Goal: Feedback & Contribution: Submit feedback/report problem

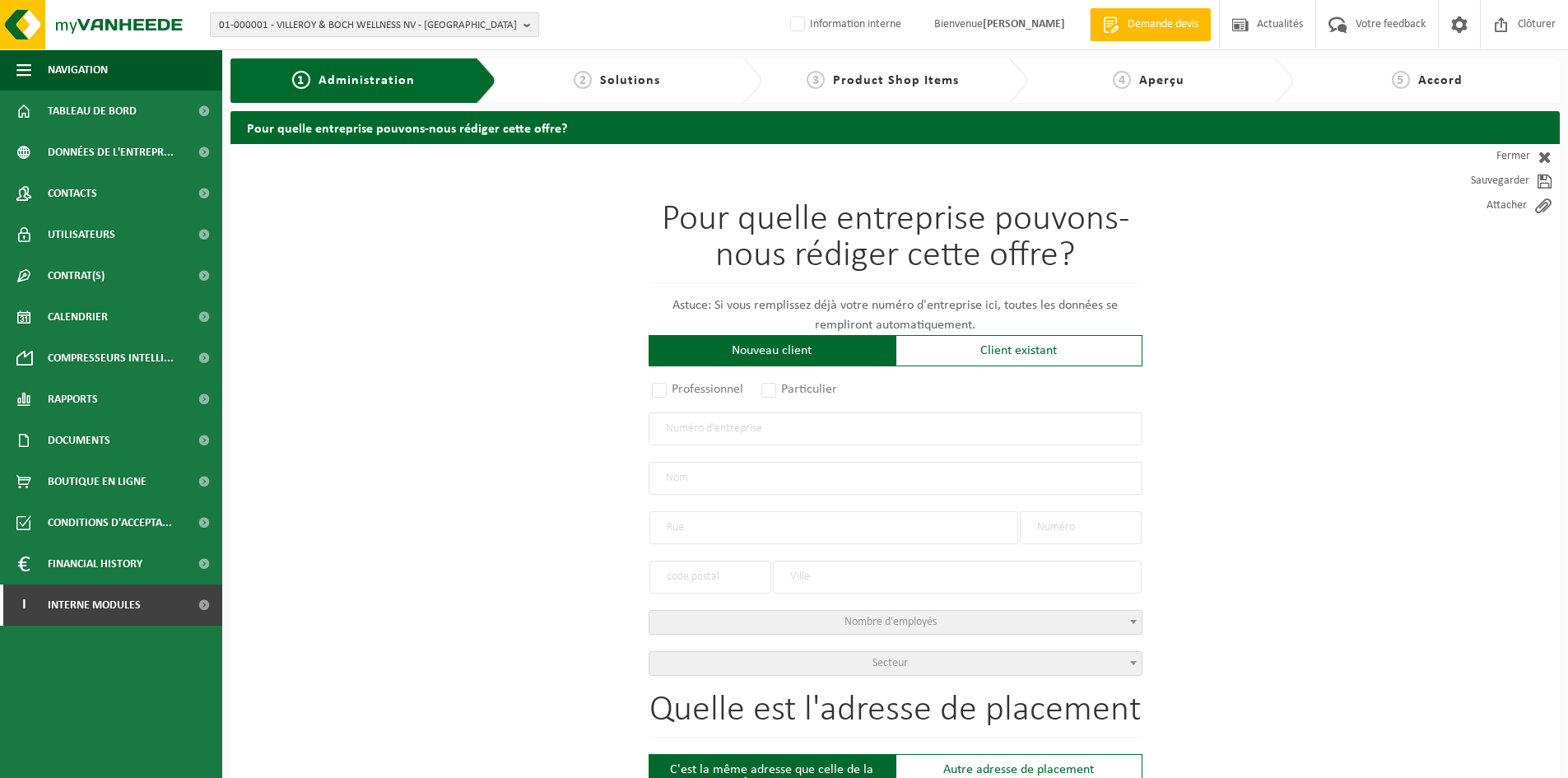
click at [346, 32] on span "01-000001 - VILLEROY & BOCH WELLNESS NV - ROESELARE" at bounding box center [368, 25] width 298 height 24
click at [346, 50] on input "text" at bounding box center [374, 51] width 321 height 21
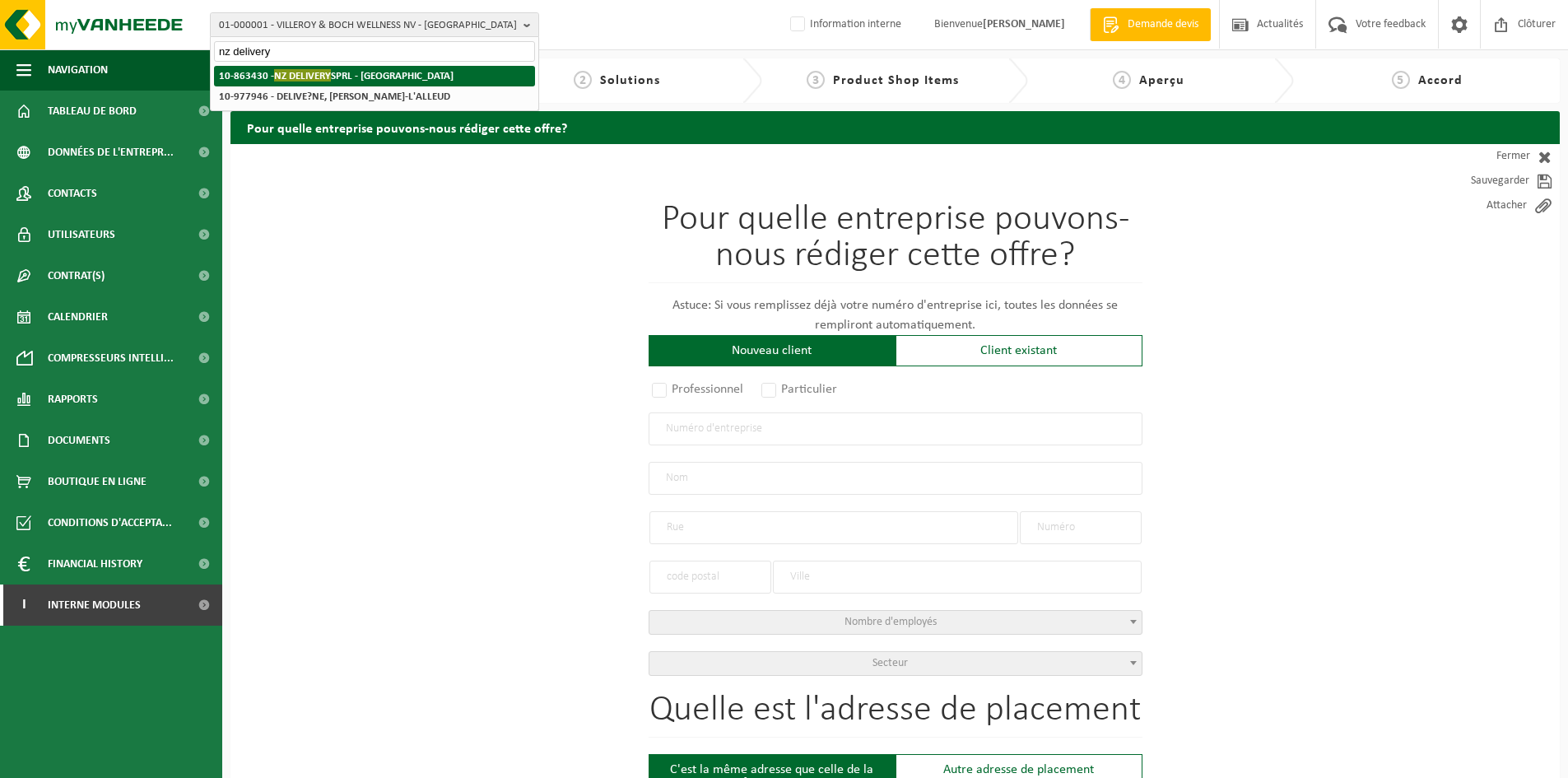
type input "nz delivery"
click at [354, 73] on strong "10-863430 - NZ DELIVERY SPRL - SINT-JANS-MOLENBEEK" at bounding box center [336, 75] width 234 height 12
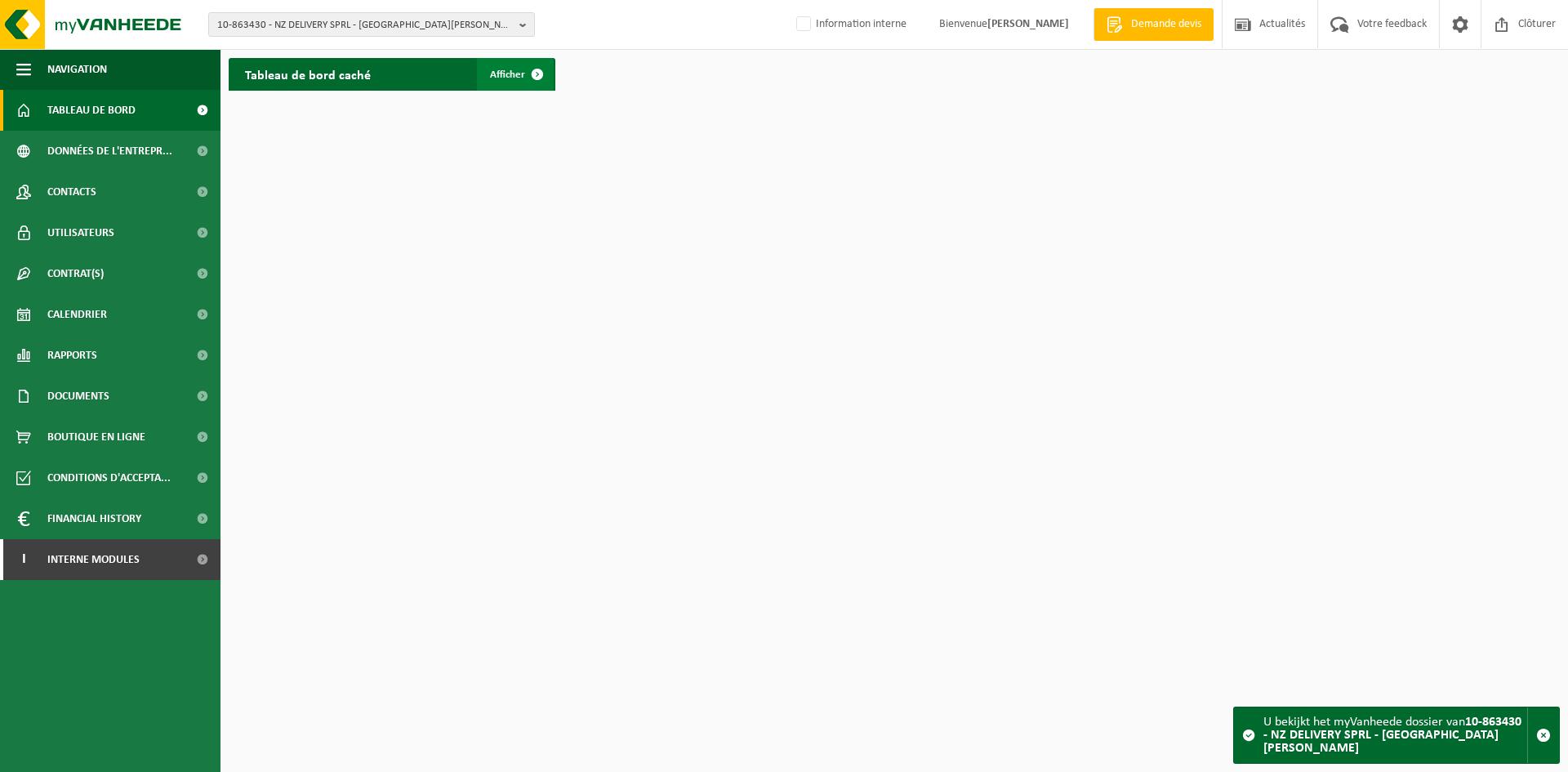
click at [521, 80] on span at bounding box center [537, 74] width 32 height 32
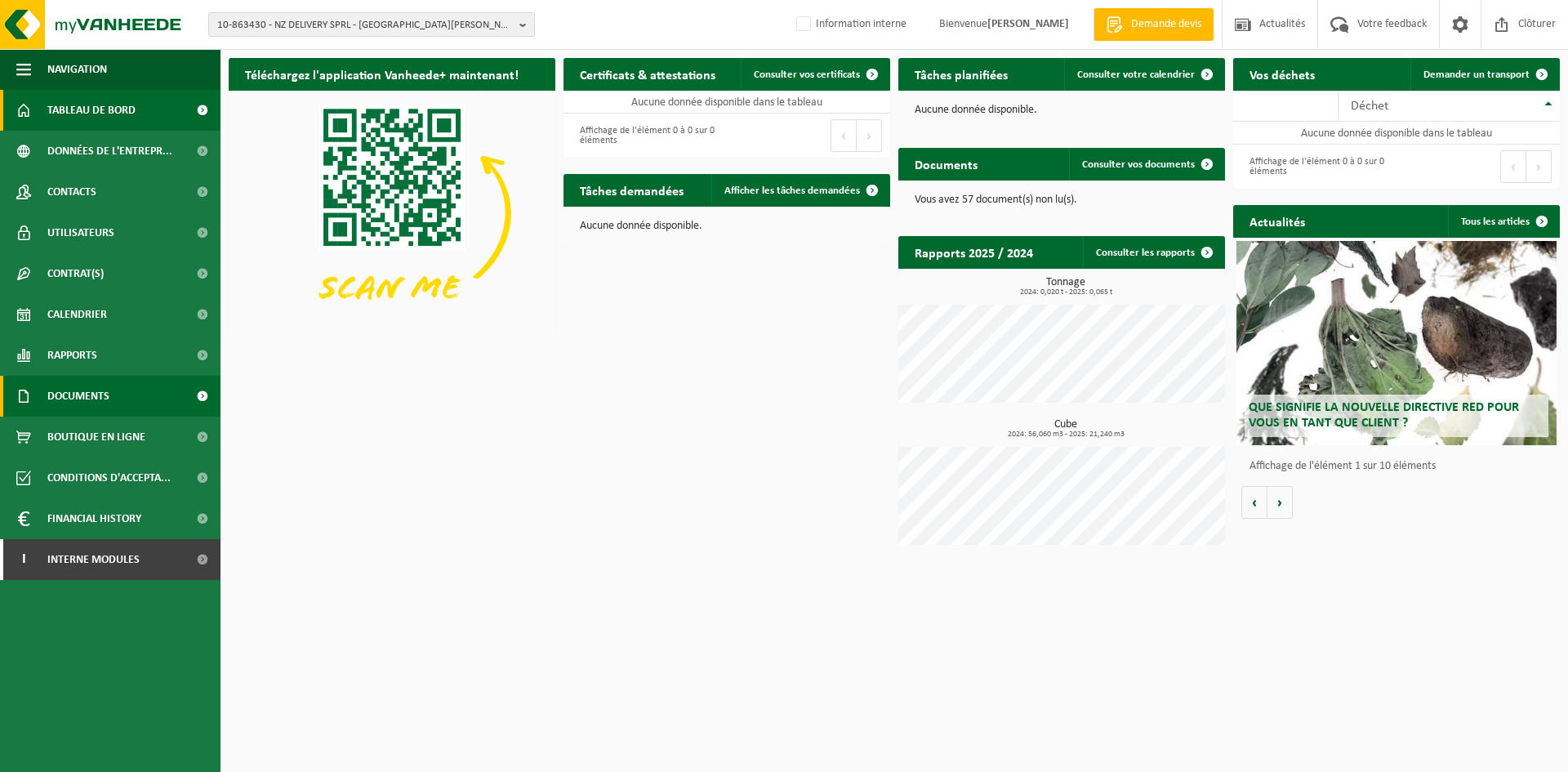
click at [98, 401] on span "Documents" at bounding box center [78, 396] width 62 height 41
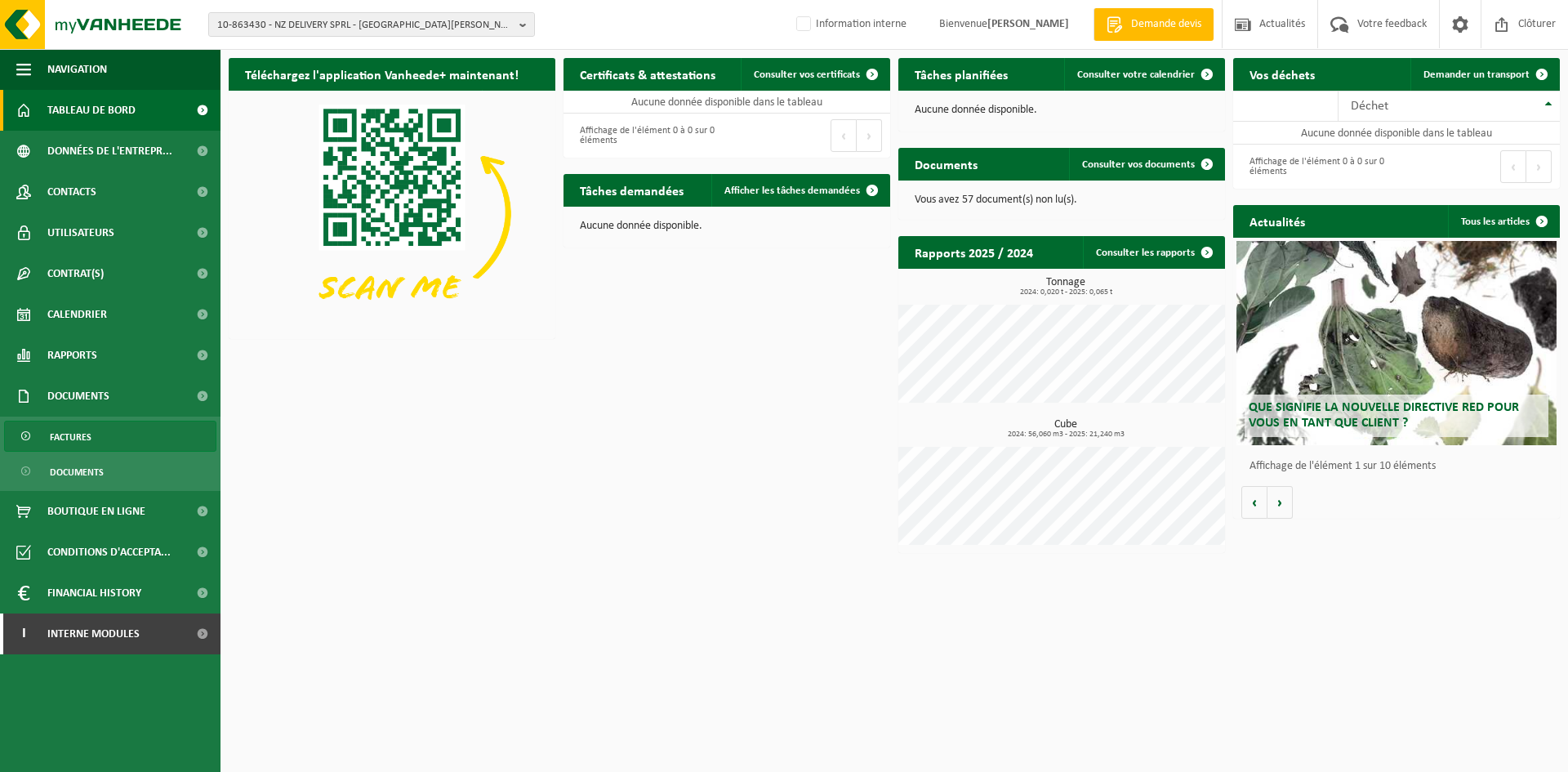
click at [108, 432] on link "Factures" at bounding box center [109, 436] width 212 height 31
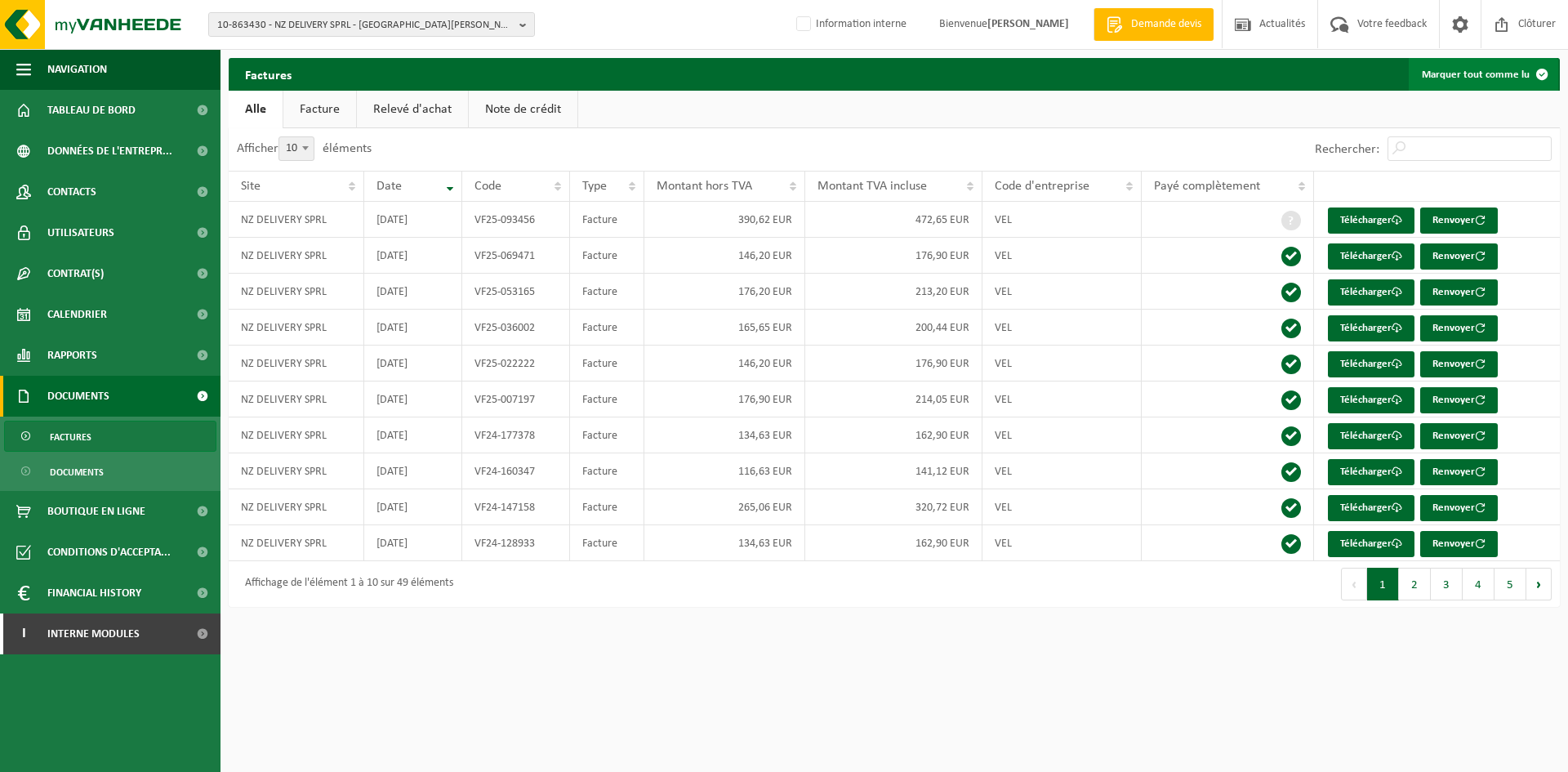
click at [1473, 79] on button "Marquer tout comme lu" at bounding box center [1483, 74] width 149 height 32
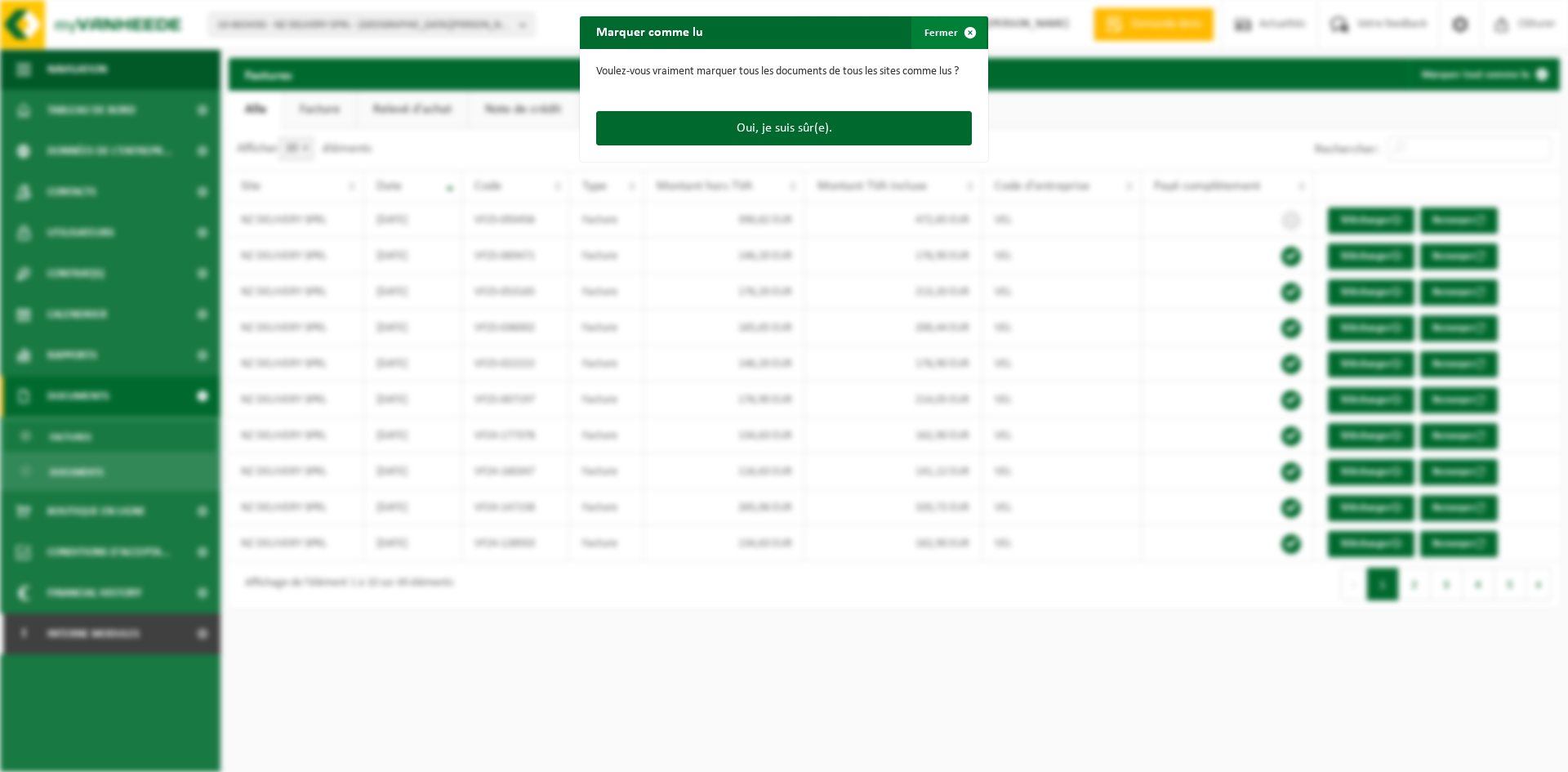
click at [963, 33] on span "button" at bounding box center [970, 32] width 32 height 32
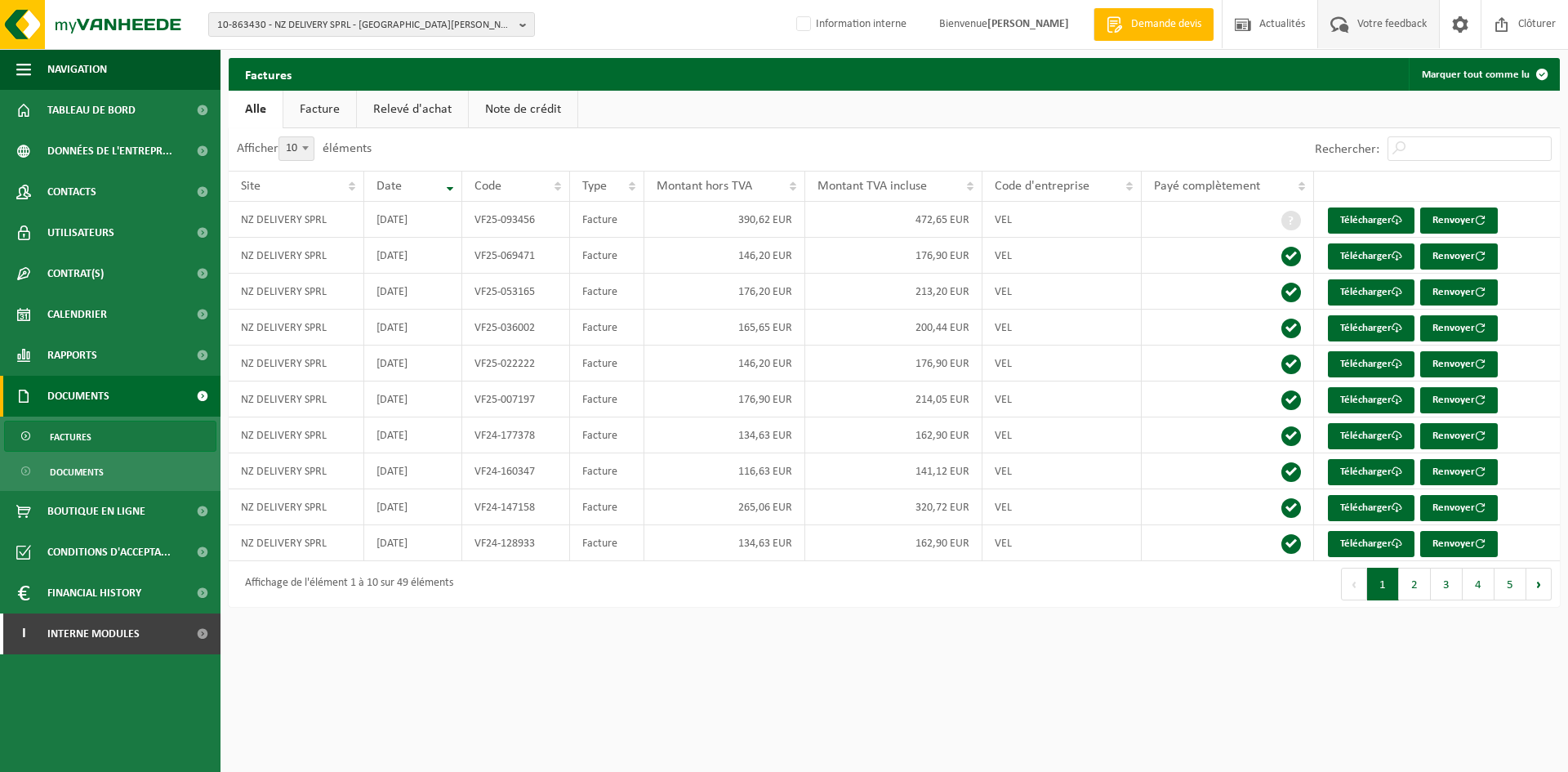
click at [1360, 18] on span "Votre feedback" at bounding box center [1392, 24] width 78 height 48
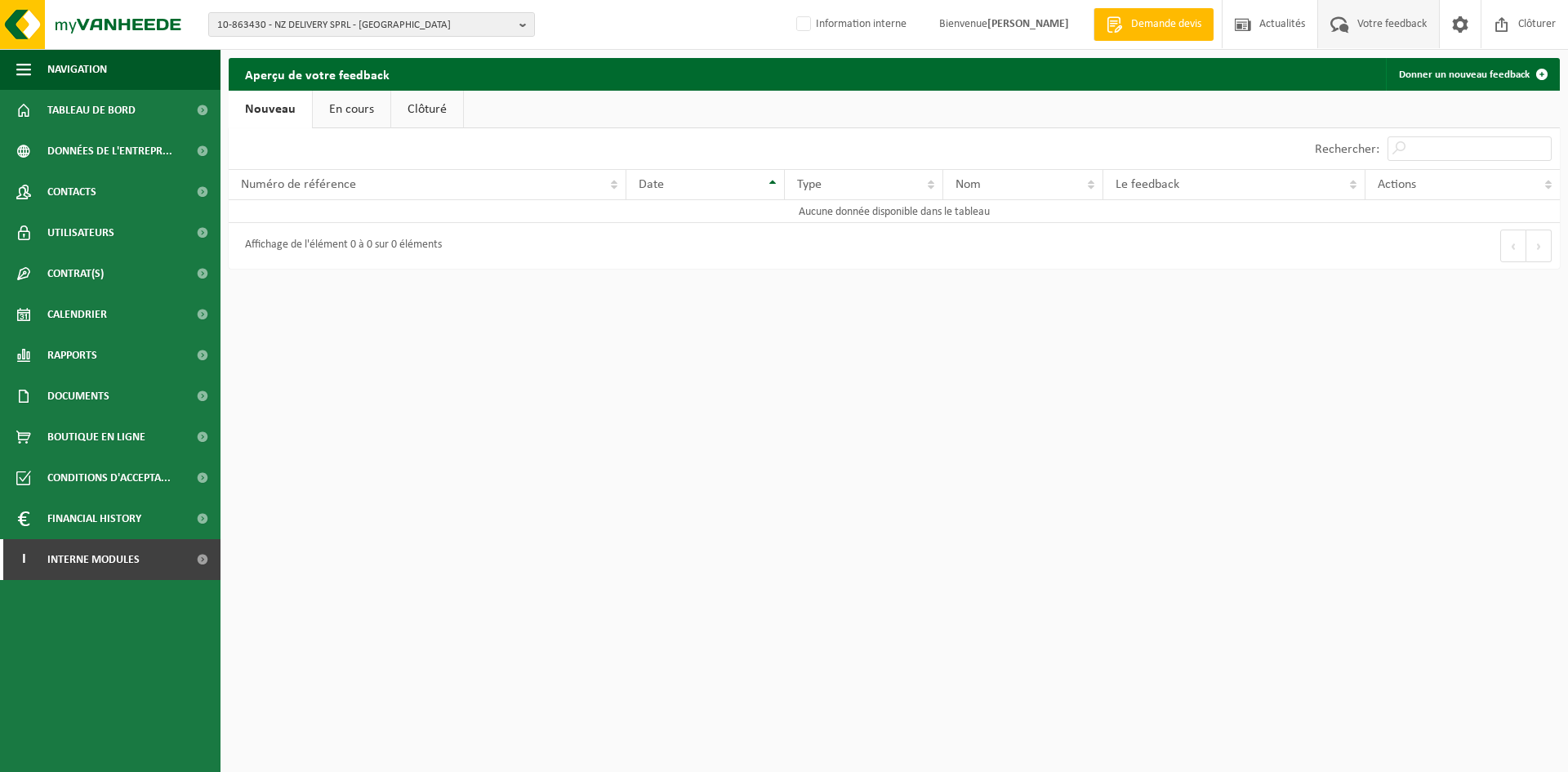
click at [351, 111] on link "En cours" at bounding box center [352, 109] width 78 height 38
click at [268, 110] on link "Nouveau" at bounding box center [268, 109] width 80 height 38
click at [494, 29] on span "10-863430 - NZ DELIVERY SPRL - [GEOGRAPHIC_DATA]" at bounding box center [365, 25] width 295 height 24
click at [844, 121] on ul "Nouveau En cours Clôturé" at bounding box center [894, 109] width 1331 height 38
click at [1517, 68] on link "Donner un nouveau feedback" at bounding box center [1472, 74] width 172 height 32
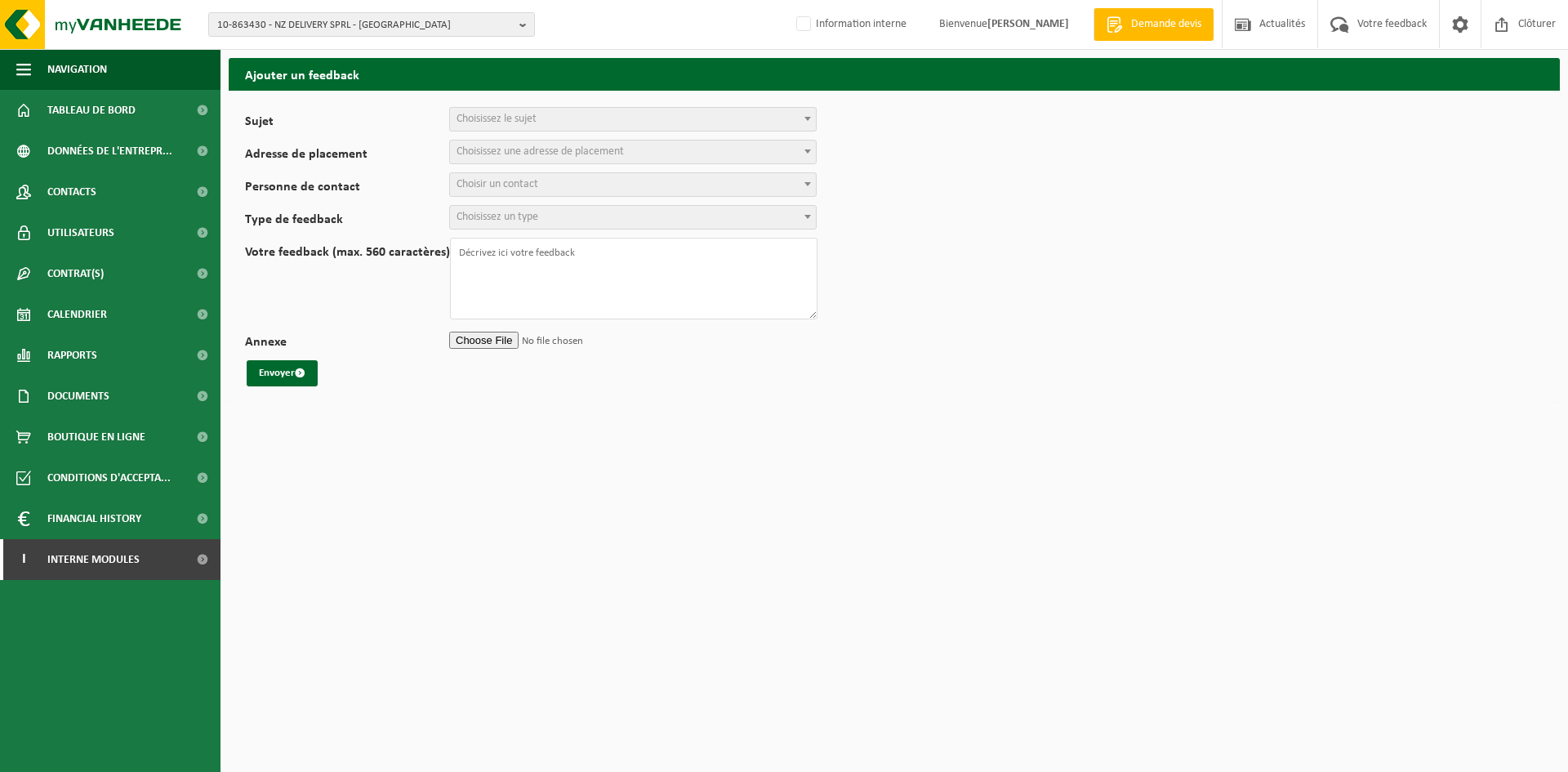
select select
click at [599, 121] on form "Sujet Planification Administration myVanheede Vente Qualité Signaler des dommag…" at bounding box center [894, 247] width 1299 height 280
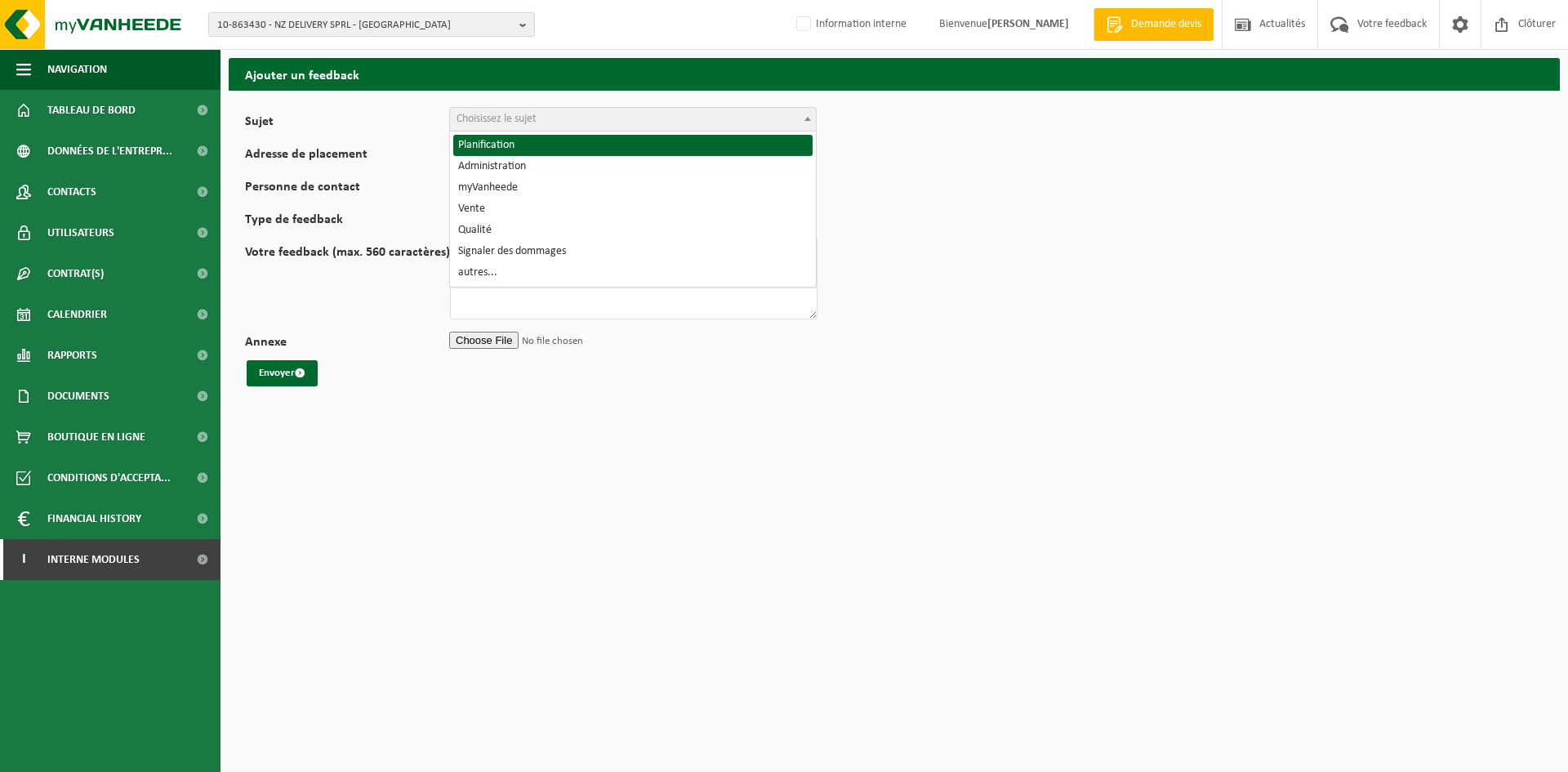
click at [599, 119] on span "Choisissez le sujet" at bounding box center [632, 118] width 366 height 23
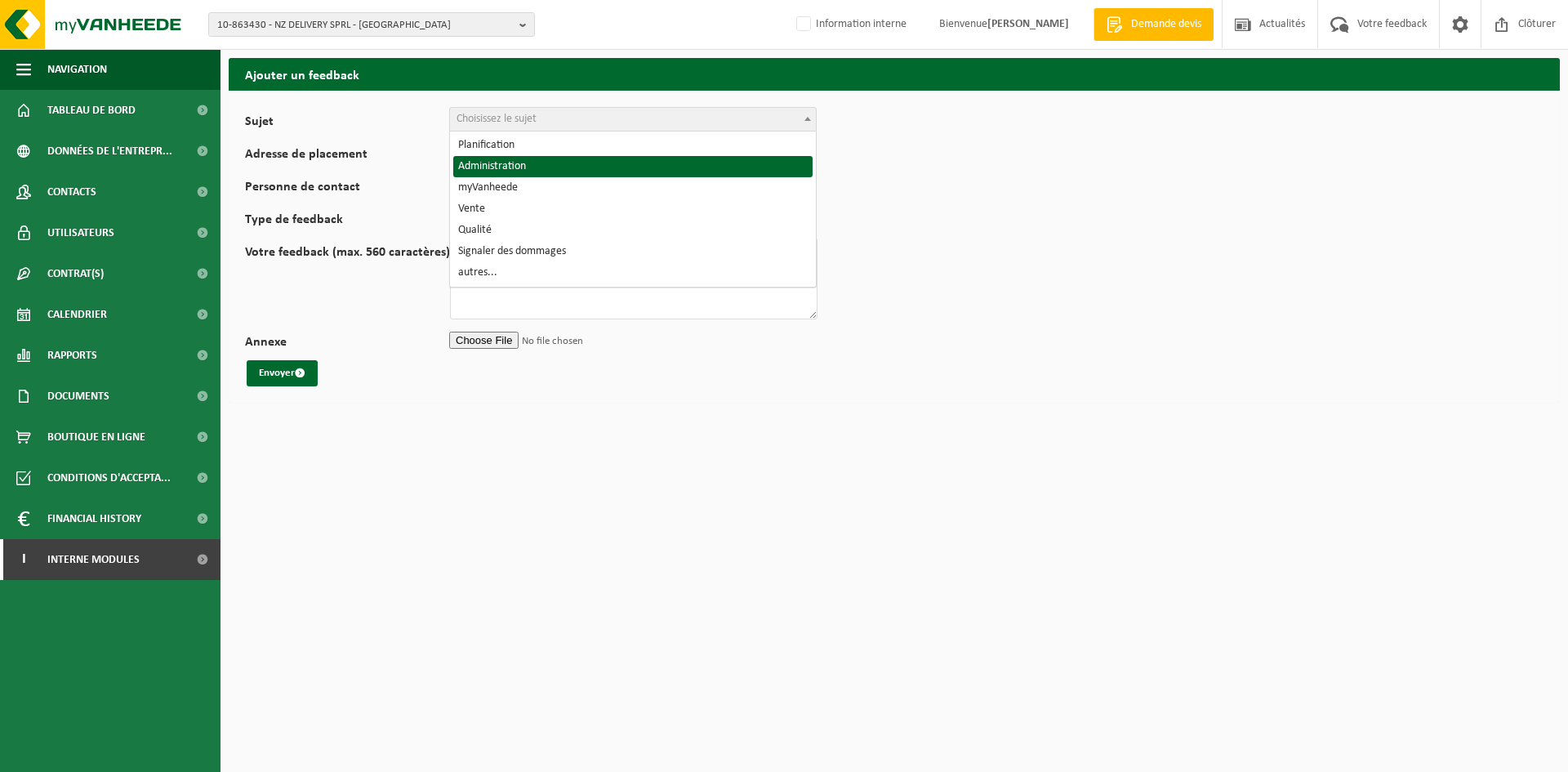
select select "7"
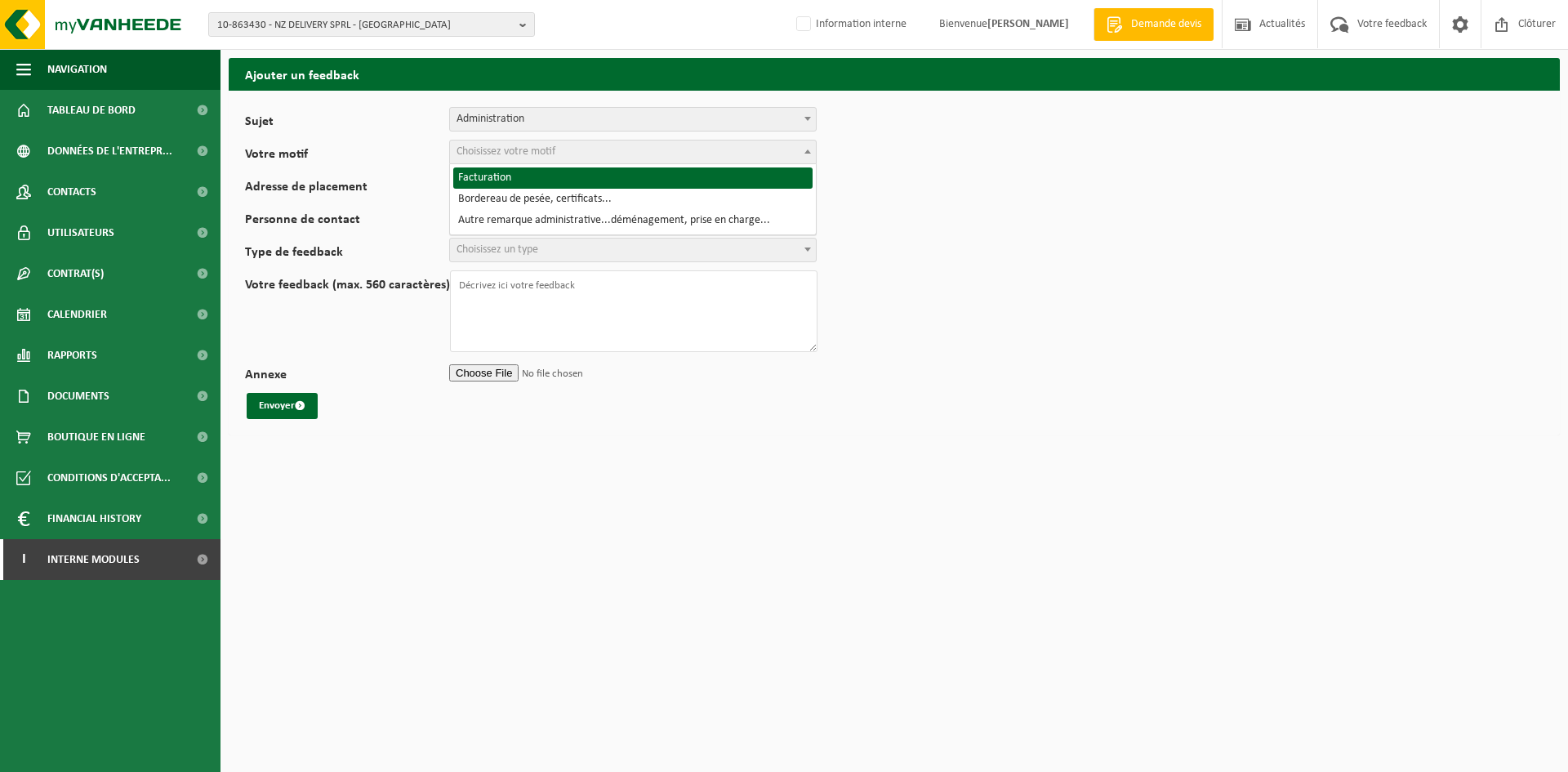
click at [573, 156] on span "Choisissez votre motif" at bounding box center [632, 152] width 366 height 23
select select "8"
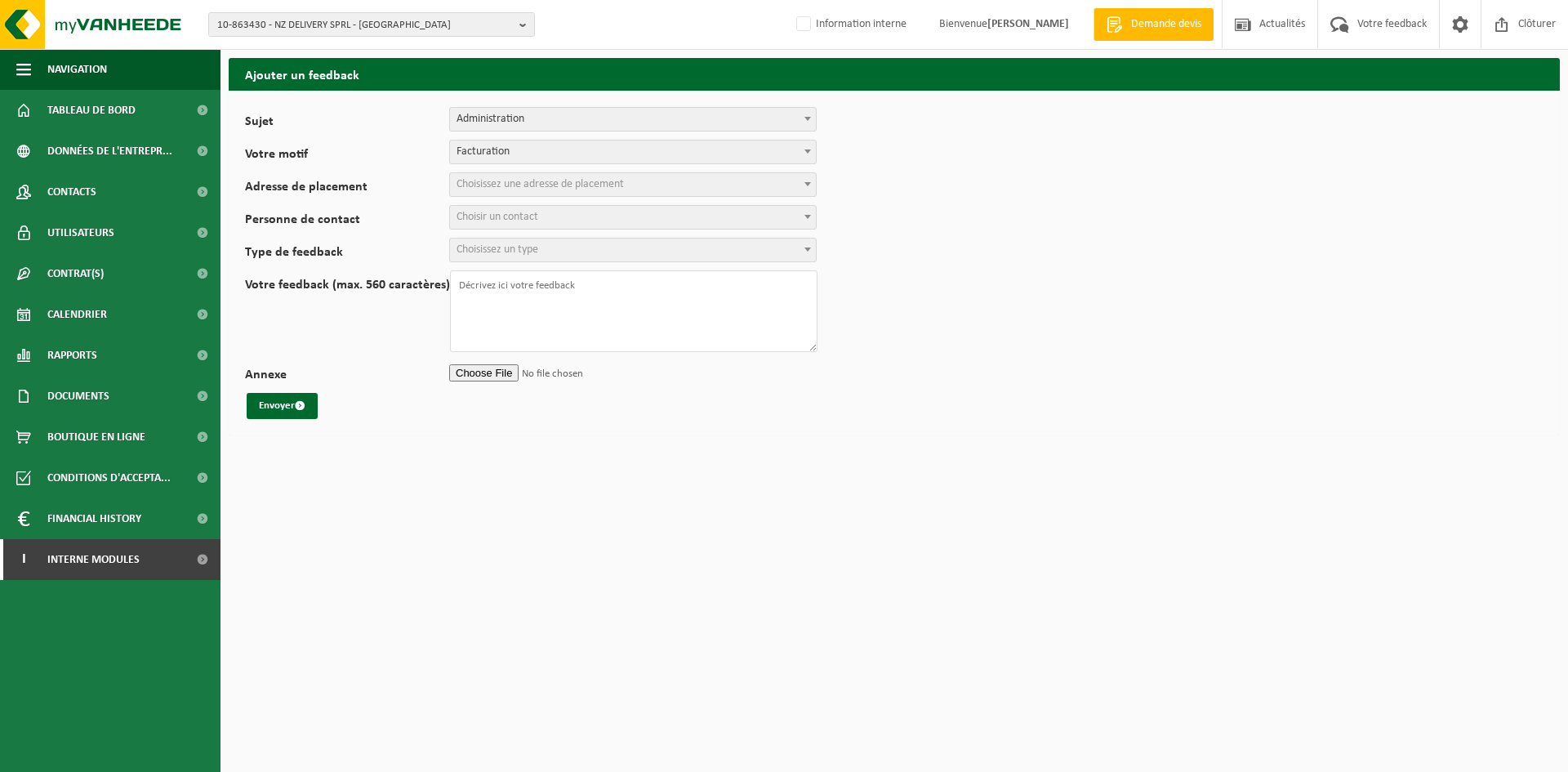
click at [574, 184] on span "Choisissez une adresse de placement" at bounding box center [540, 183] width 168 height 12
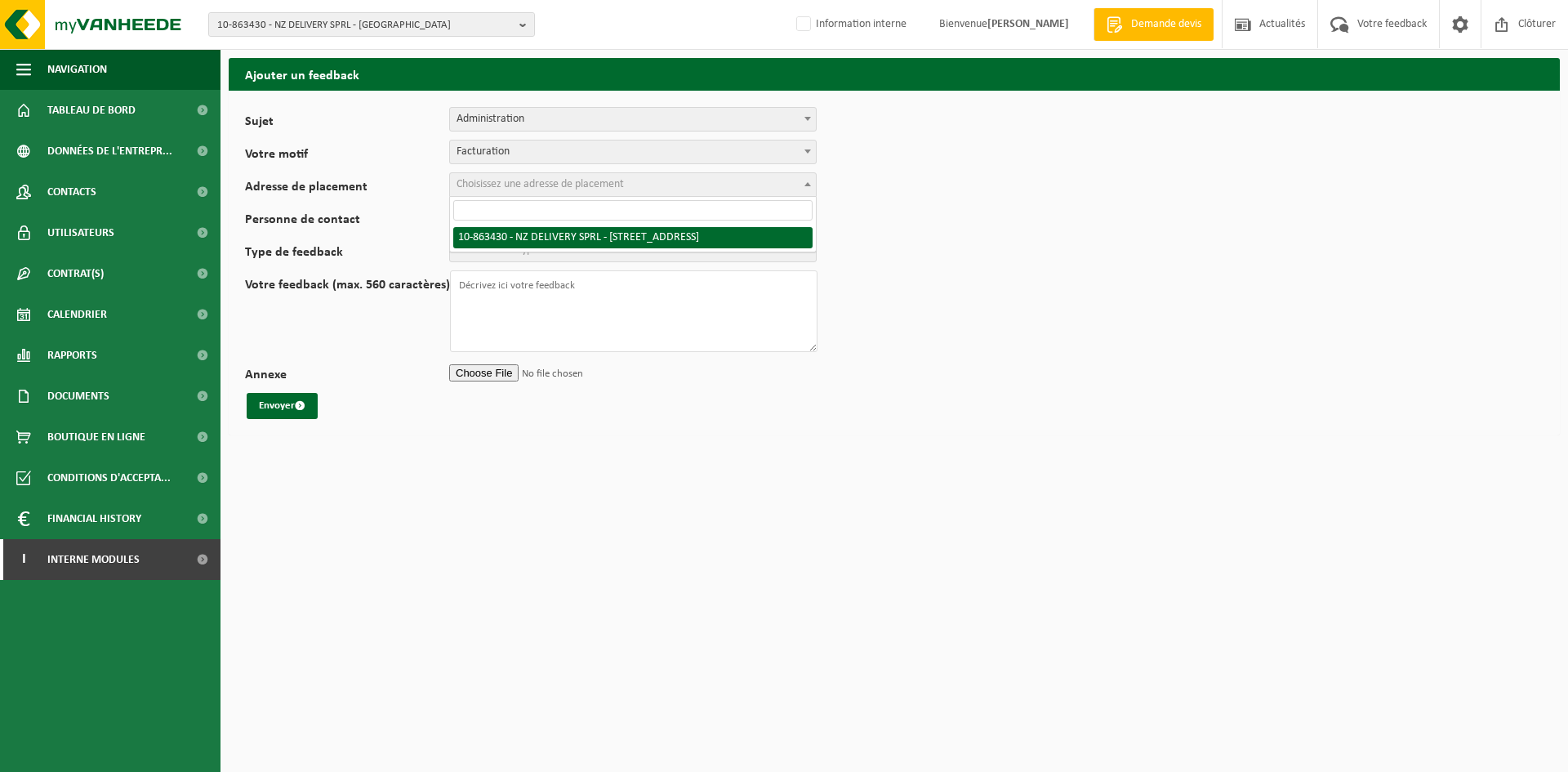
select select "101503"
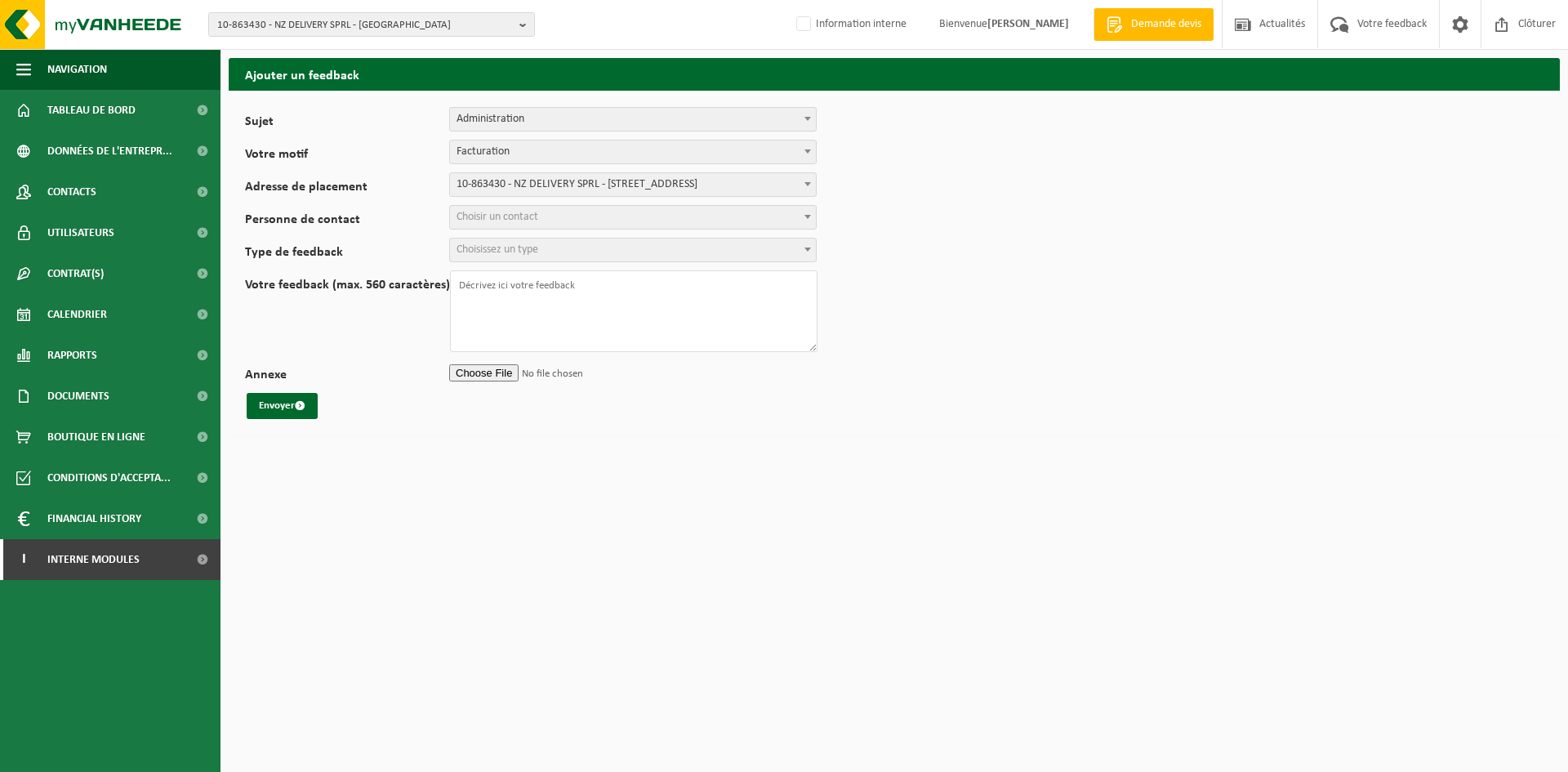
click at [554, 212] on span "Choisir un contact" at bounding box center [632, 217] width 366 height 23
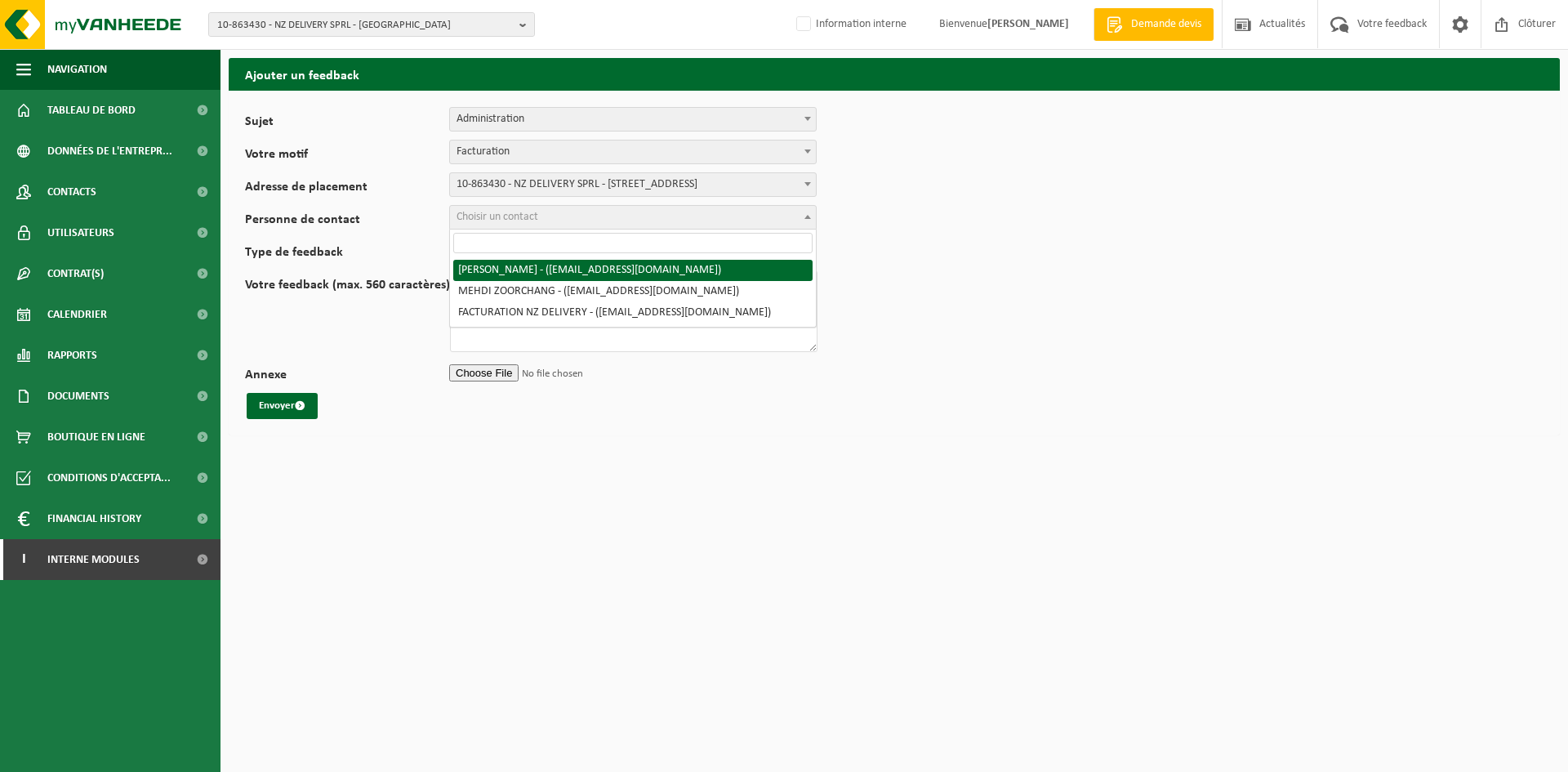
select select "70551"
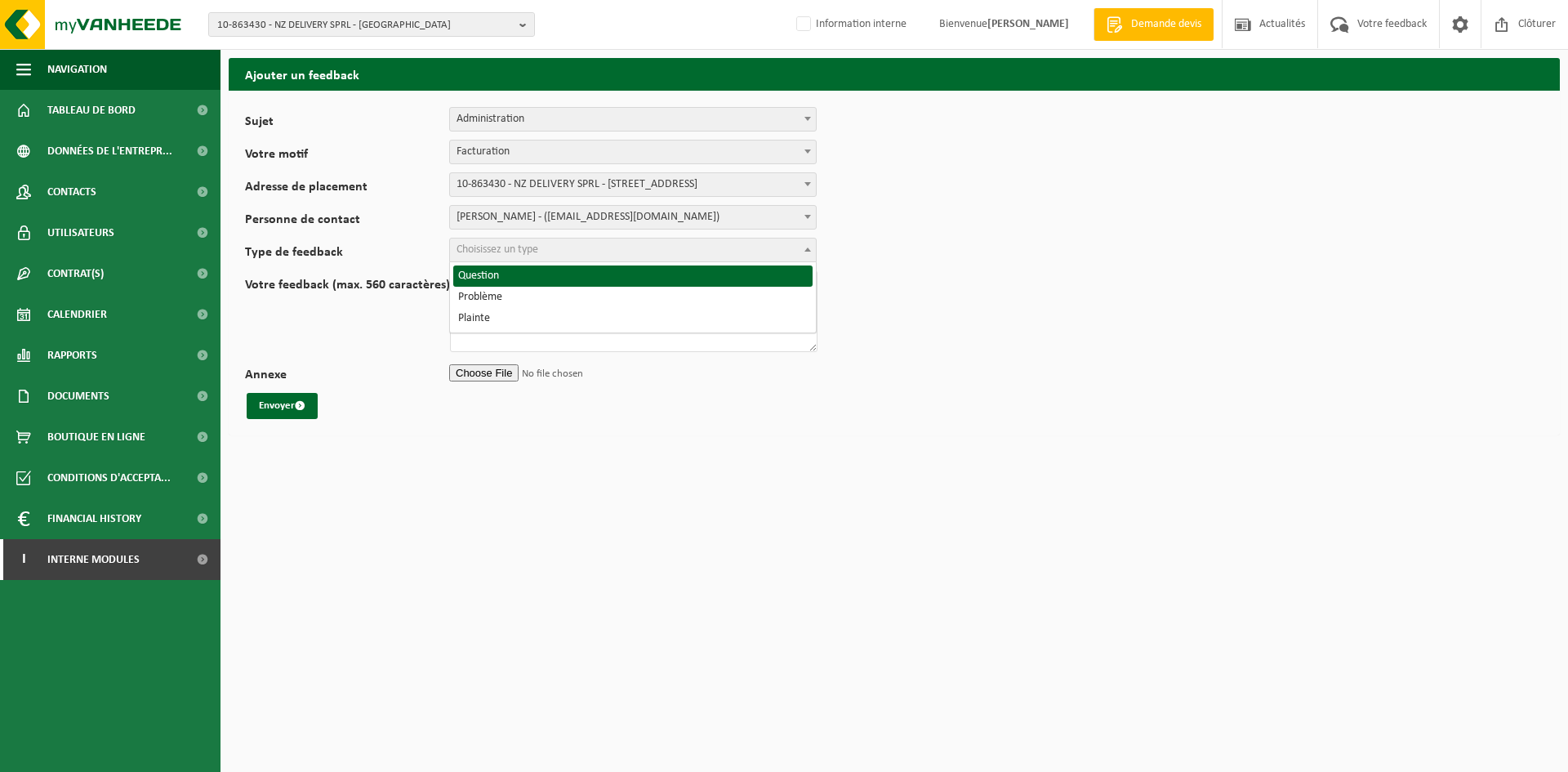
click at [550, 250] on span "Choisissez un type" at bounding box center [632, 250] width 366 height 23
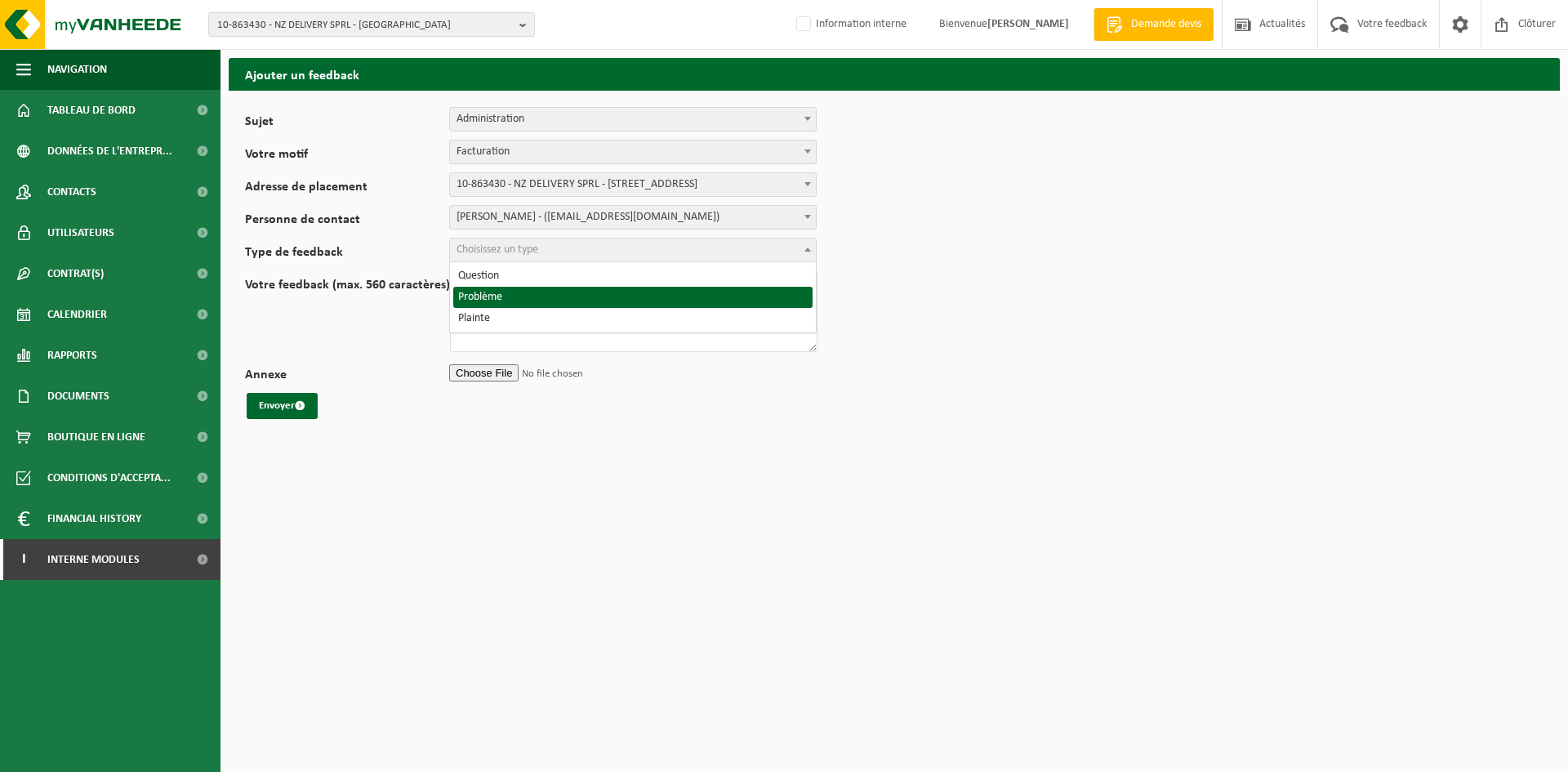
select select "ISS"
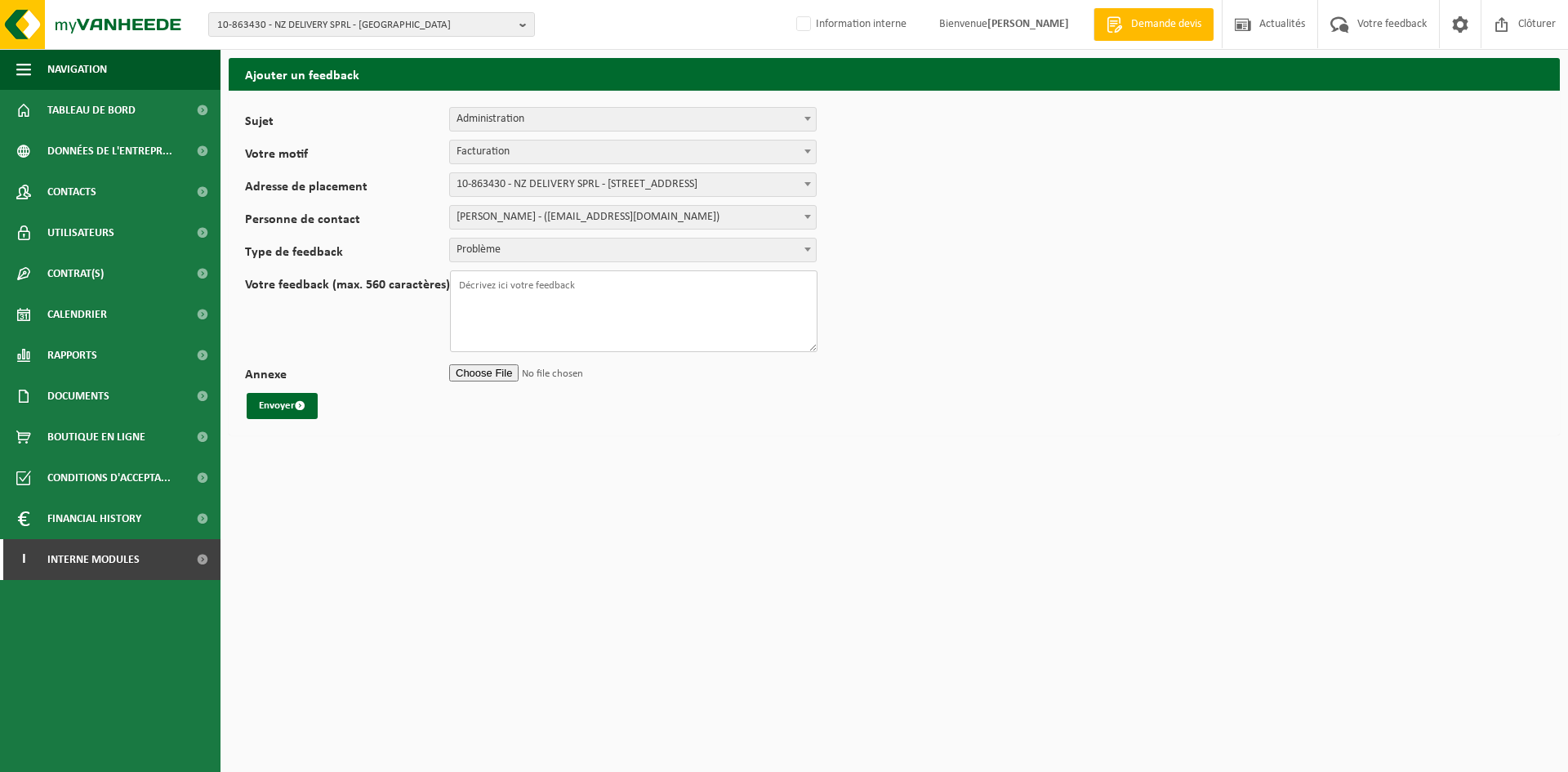
click at [516, 299] on textarea "Votre feedback (max. 560 caractères)" at bounding box center [633, 311] width 367 height 81
type textarea "I"
type textarea "Le client conteste la facturation de reprise des containers et demande à ce que…"
click at [288, 404] on button "Envoyer" at bounding box center [281, 405] width 71 height 26
